Goal: Information Seeking & Learning: Learn about a topic

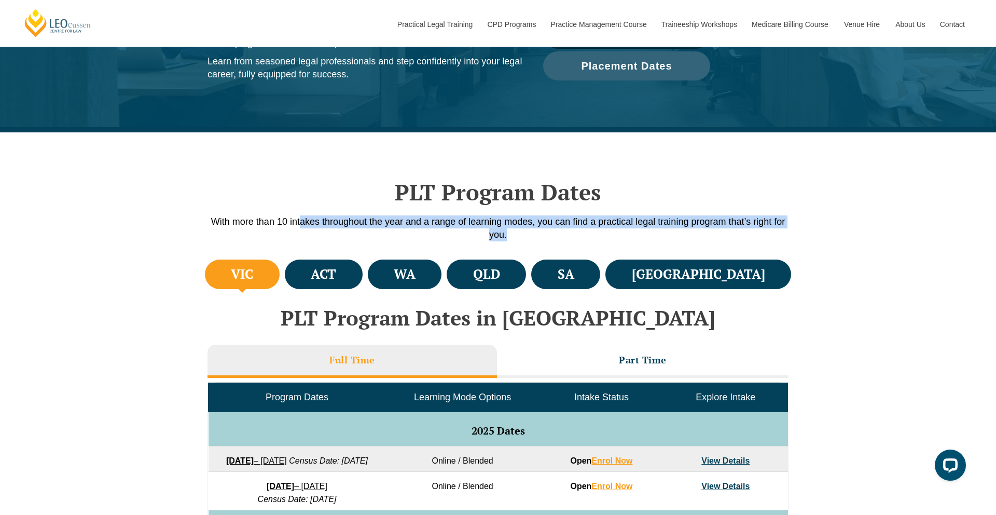
drag, startPoint x: 299, startPoint y: 228, endPoint x: 706, endPoint y: 240, distance: 407.4
click at [706, 240] on p "With more than 10 intakes throughout the year and a range of learning modes, yo…" at bounding box center [497, 228] width 591 height 26
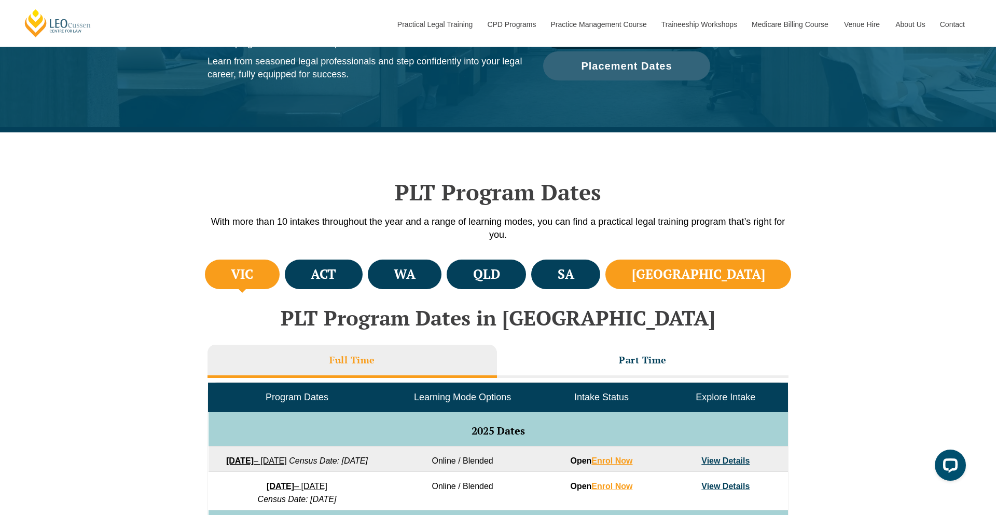
click at [769, 273] on li "[GEOGRAPHIC_DATA]" at bounding box center [698, 274] width 186 height 30
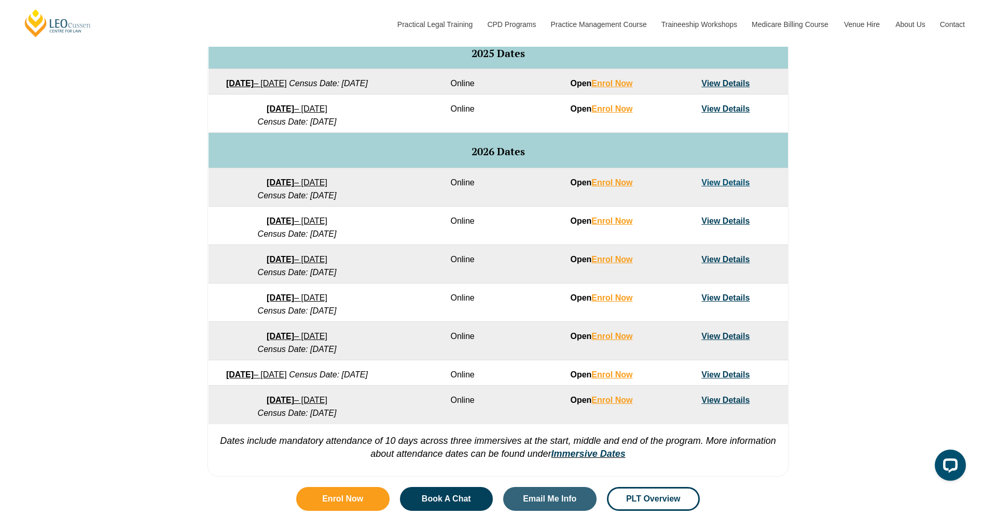
scroll to position [553, 0]
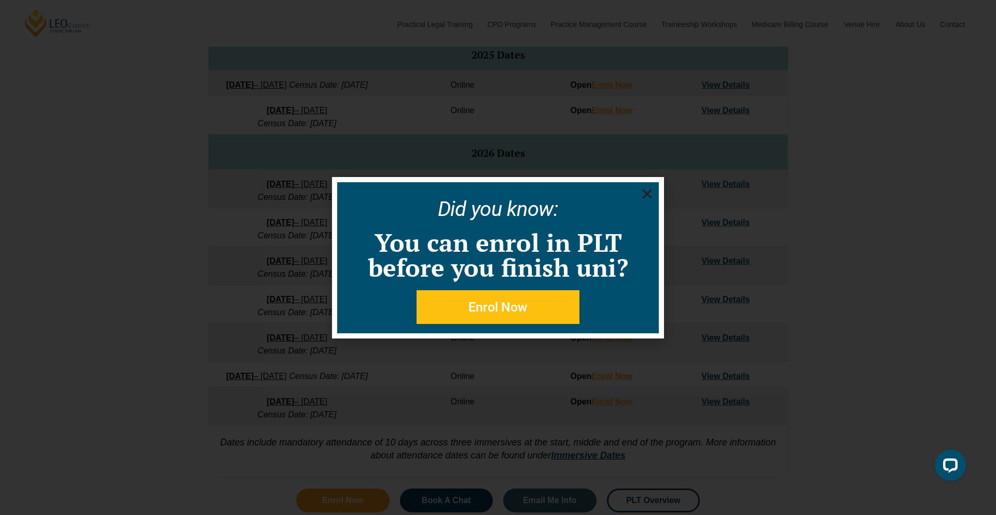
click at [651, 190] on use "Close" at bounding box center [647, 193] width 9 height 9
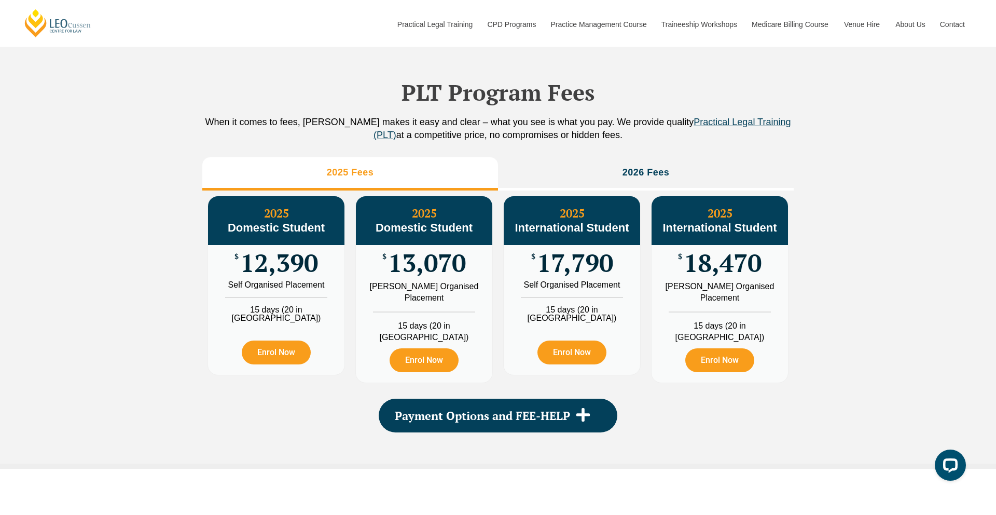
scroll to position [1183, 0]
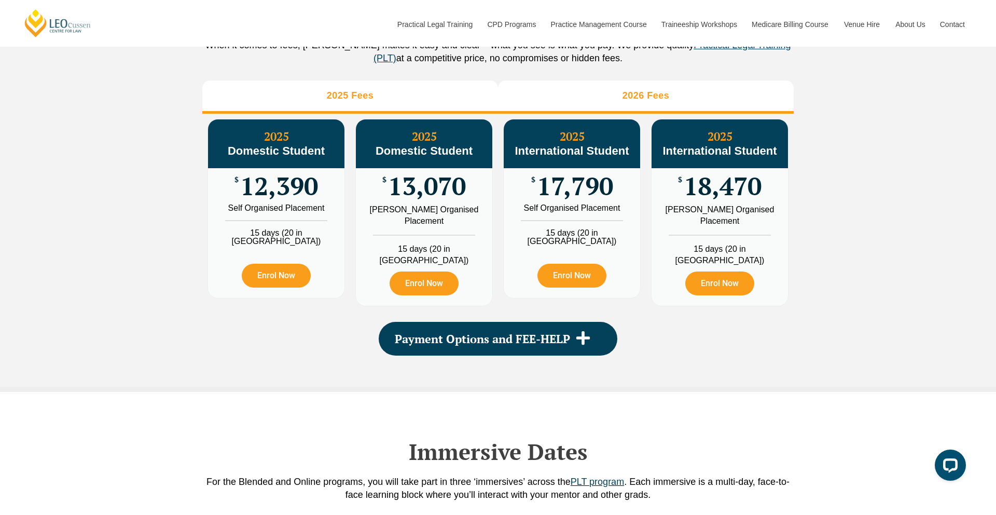
click at [630, 102] on h3 "2026 Fees" at bounding box center [646, 96] width 47 height 12
click at [406, 114] on li "2025 Fees" at bounding box center [350, 96] width 296 height 33
click at [583, 114] on li "2026 Fees" at bounding box center [646, 96] width 296 height 33
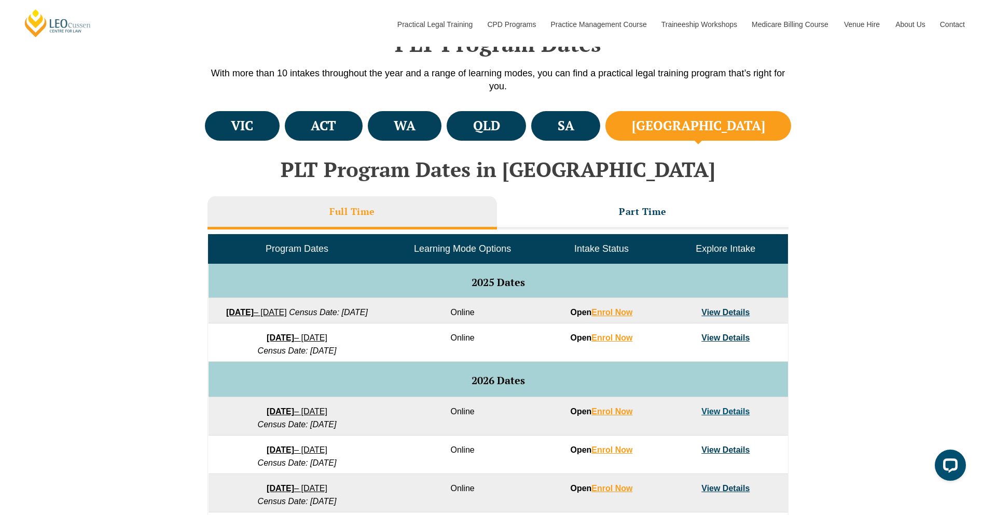
scroll to position [326, 0]
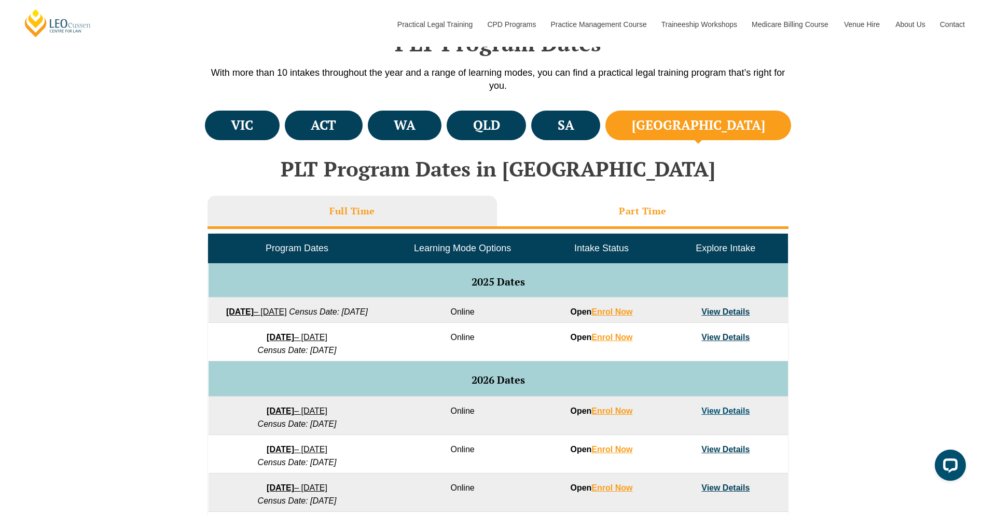
click at [639, 219] on li "Part Time" at bounding box center [643, 212] width 292 height 33
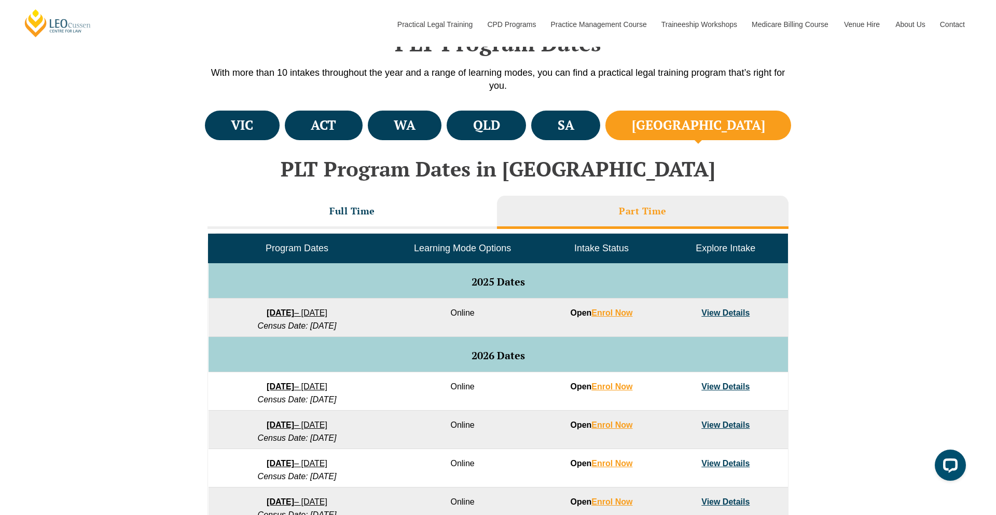
click at [404, 230] on div "Program Dates Learning Mode Options Intake Status Explore Intake 2025 Dates [DA…" at bounding box center [498, 403] width 581 height 349
click at [398, 213] on li "Full Time" at bounding box center [352, 212] width 289 height 33
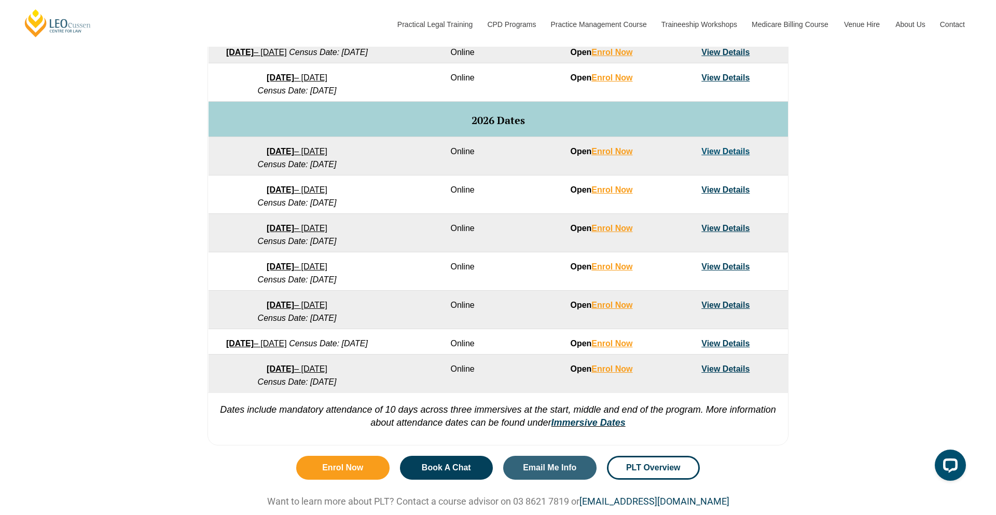
scroll to position [381, 0]
